Goal: Navigation & Orientation: Find specific page/section

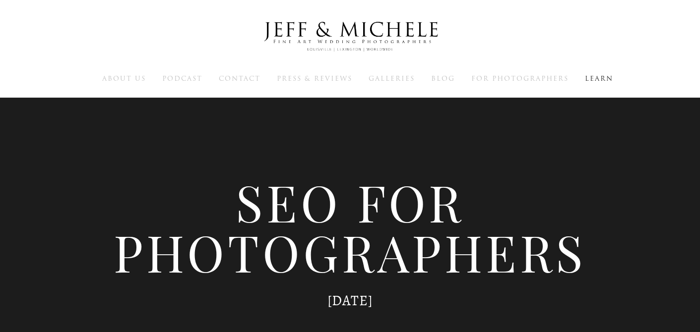
click at [360, 26] on img at bounding box center [350, 36] width 198 height 49
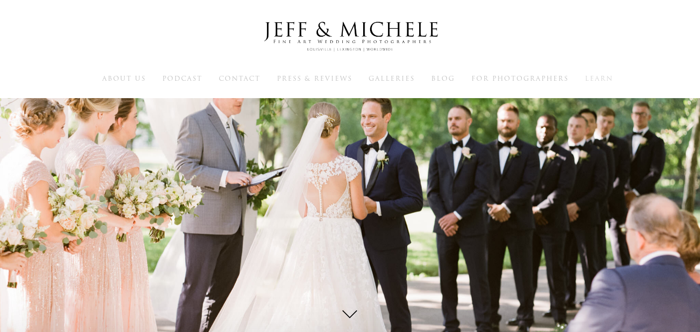
click at [604, 79] on span "Learn" at bounding box center [599, 78] width 28 height 9
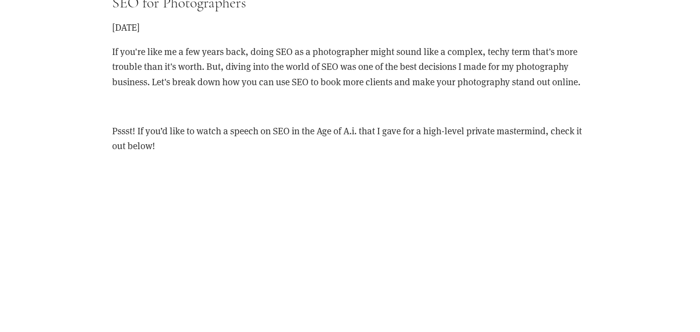
scroll to position [1676, 0]
